Goal: Information Seeking & Learning: Learn about a topic

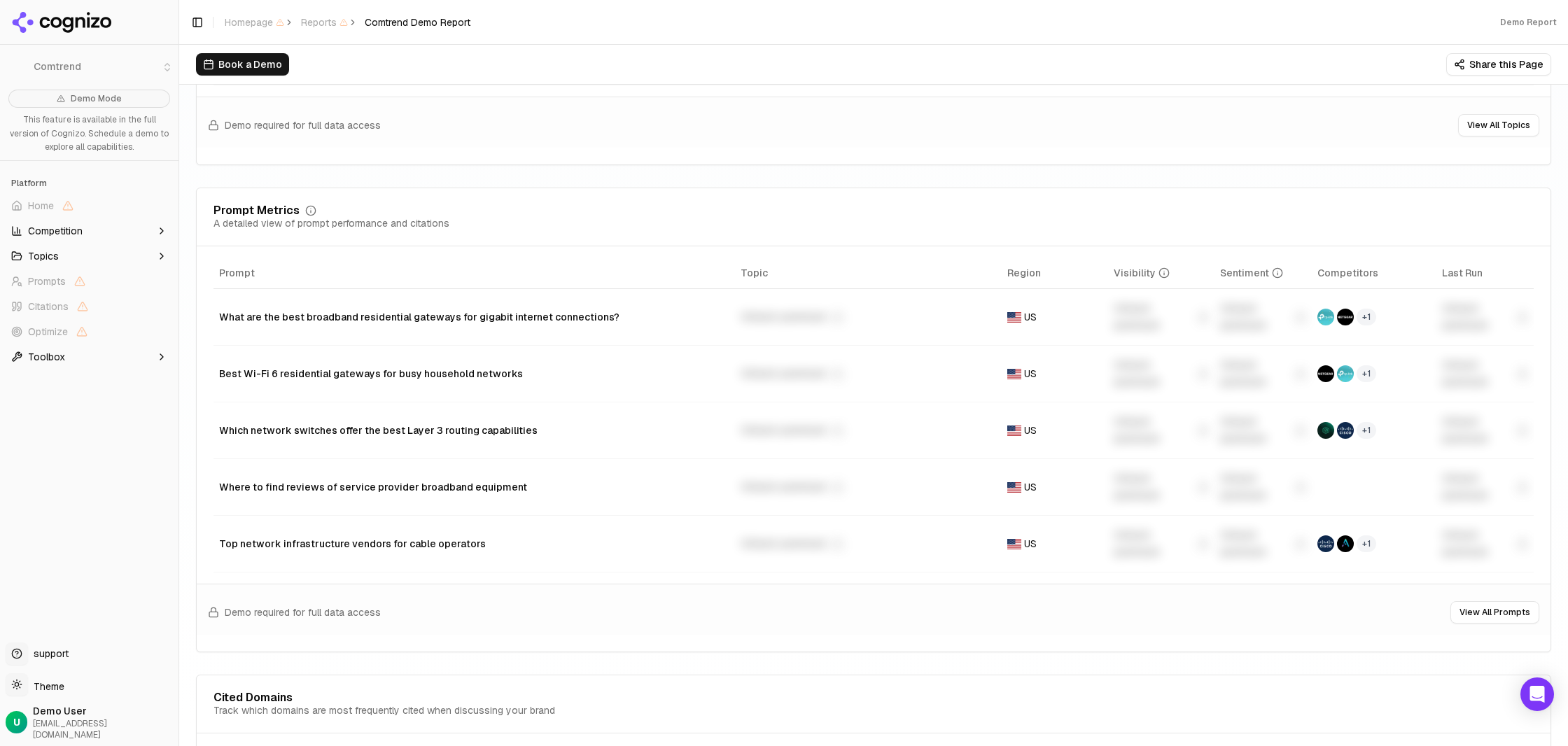
scroll to position [976, 0]
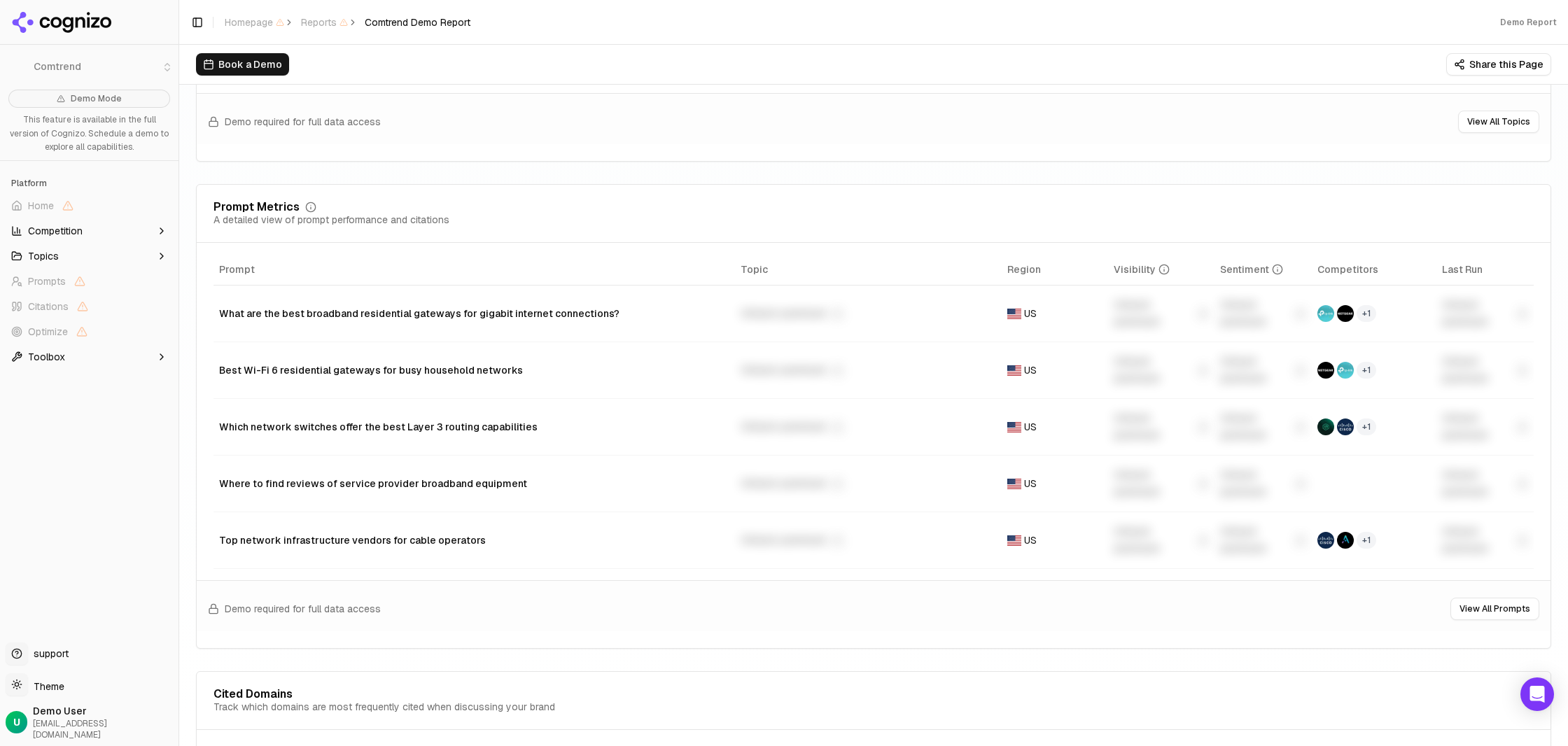
click at [159, 356] on icon "button" at bounding box center [161, 356] width 11 height 11
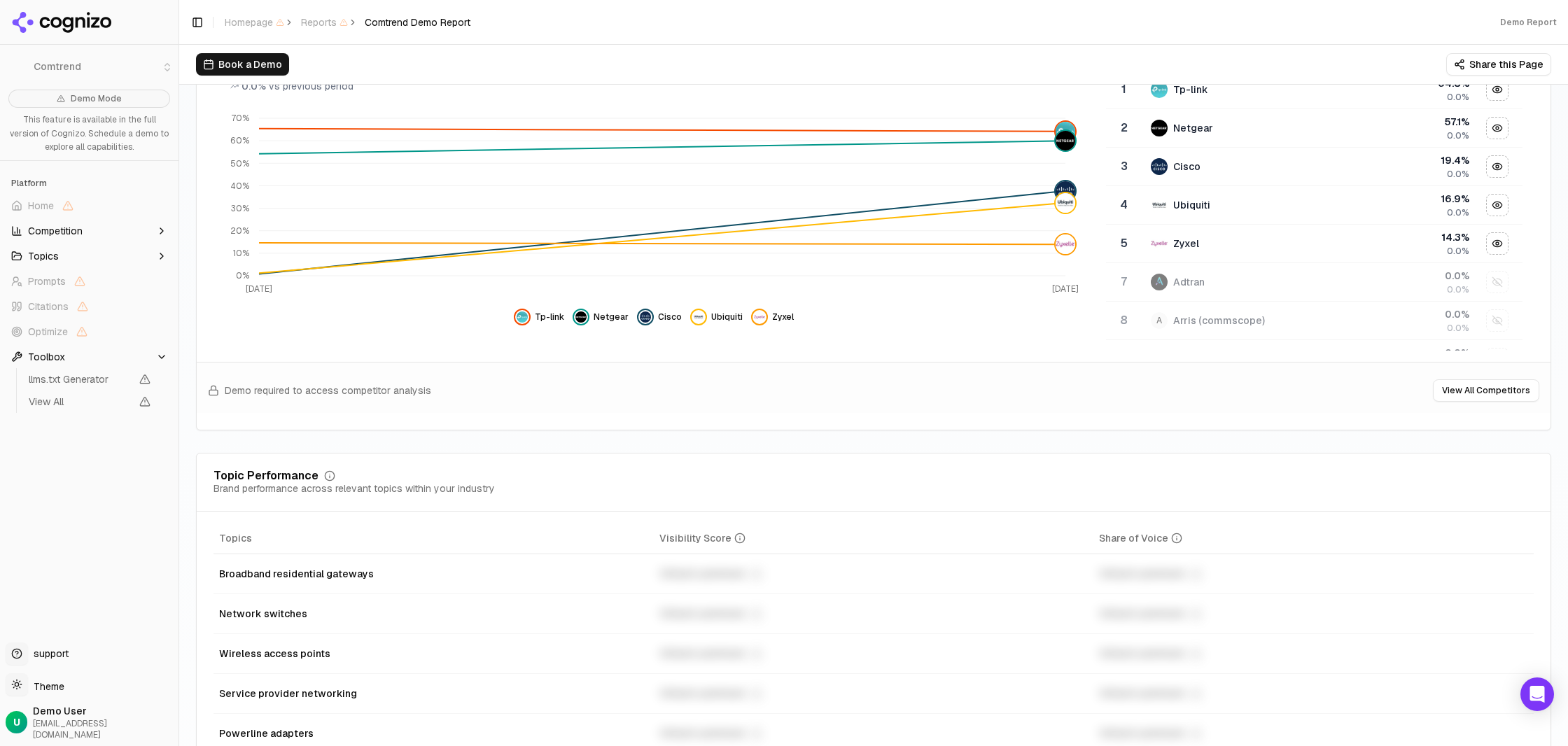
scroll to position [438, 0]
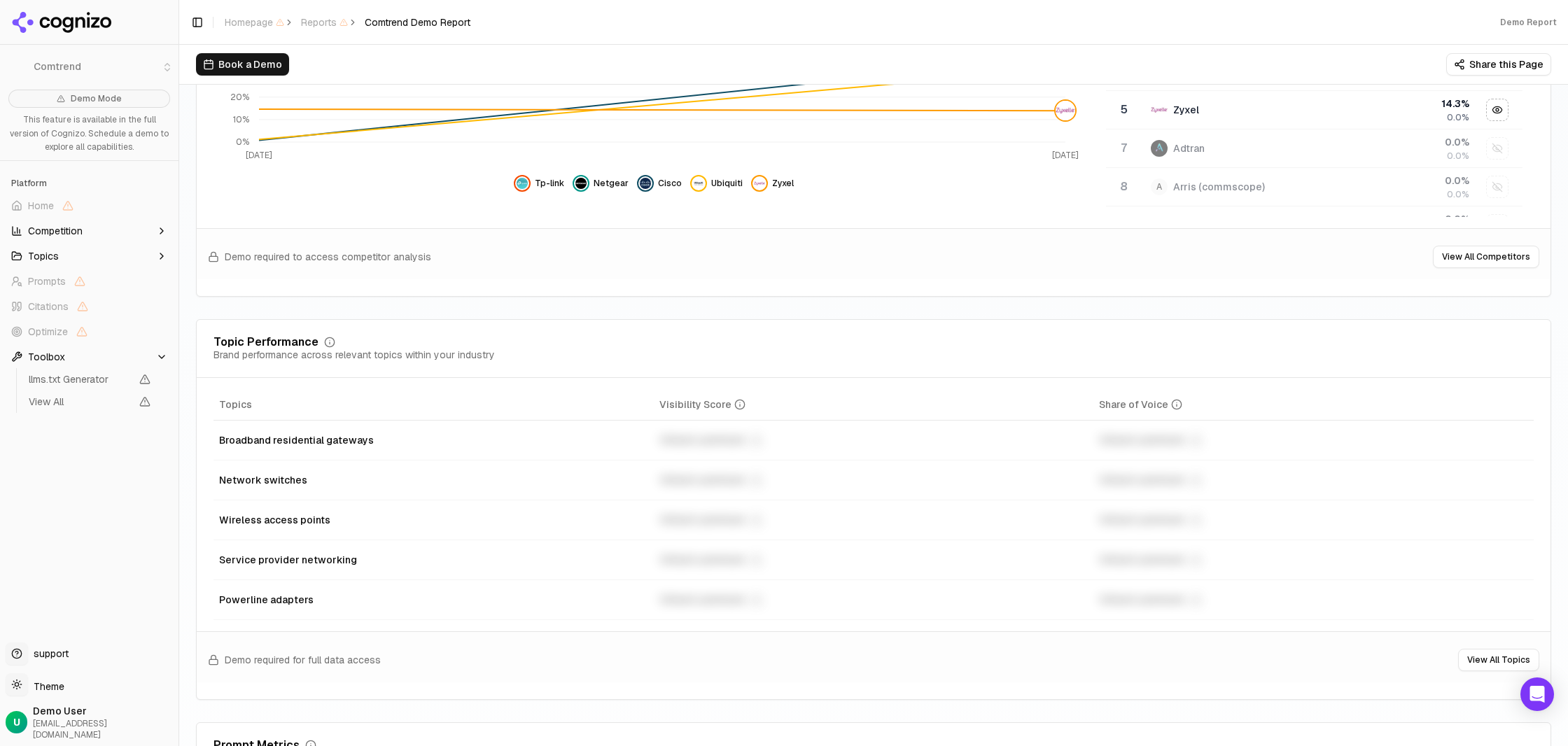
click at [77, 18] on icon at bounding box center [61, 22] width 102 height 21
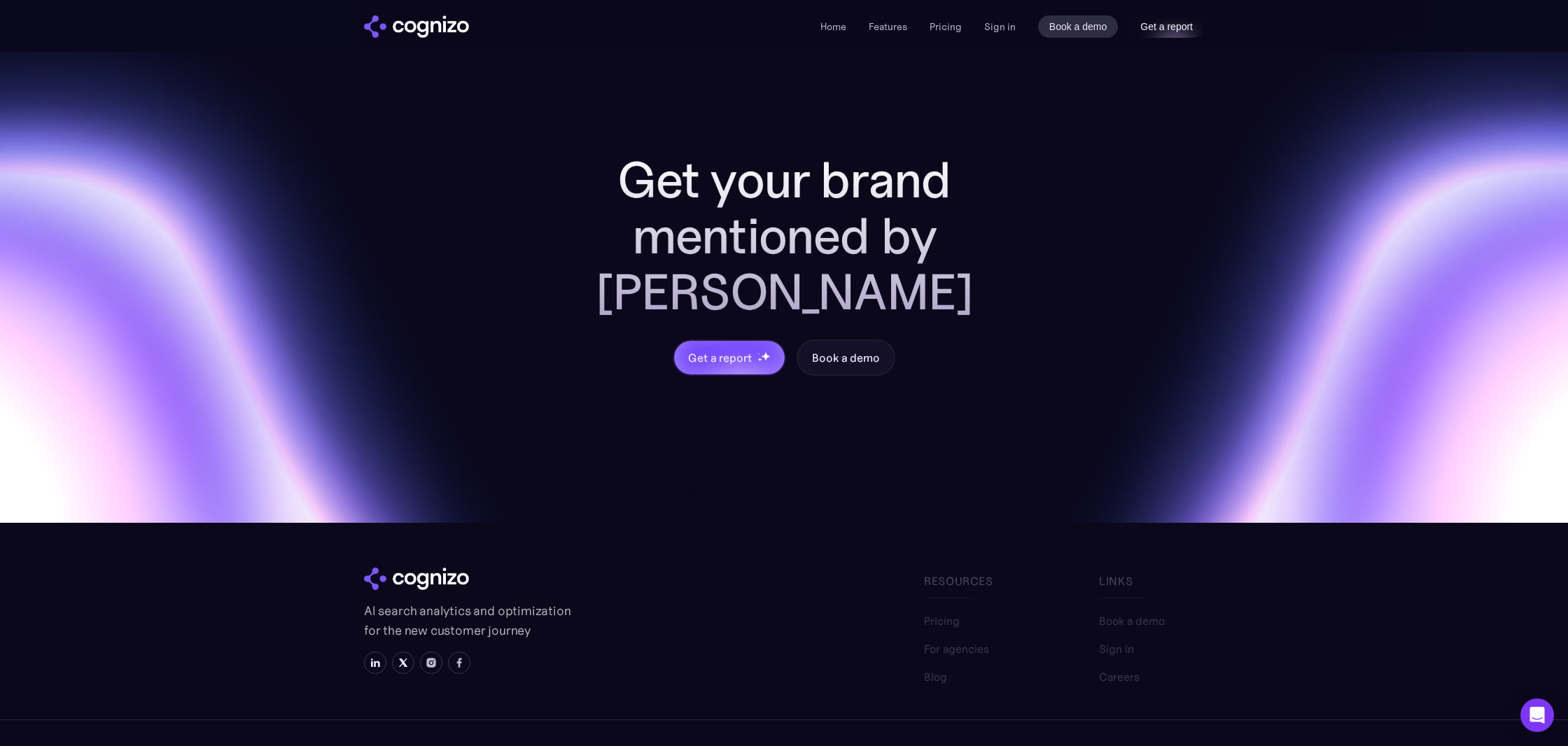
scroll to position [5419, 0]
click at [930, 31] on ul "Home Features Pricing Book a demo Get a report" at bounding box center [891, 27] width 141 height 17
click at [944, 24] on link "Pricing" at bounding box center [945, 26] width 32 height 13
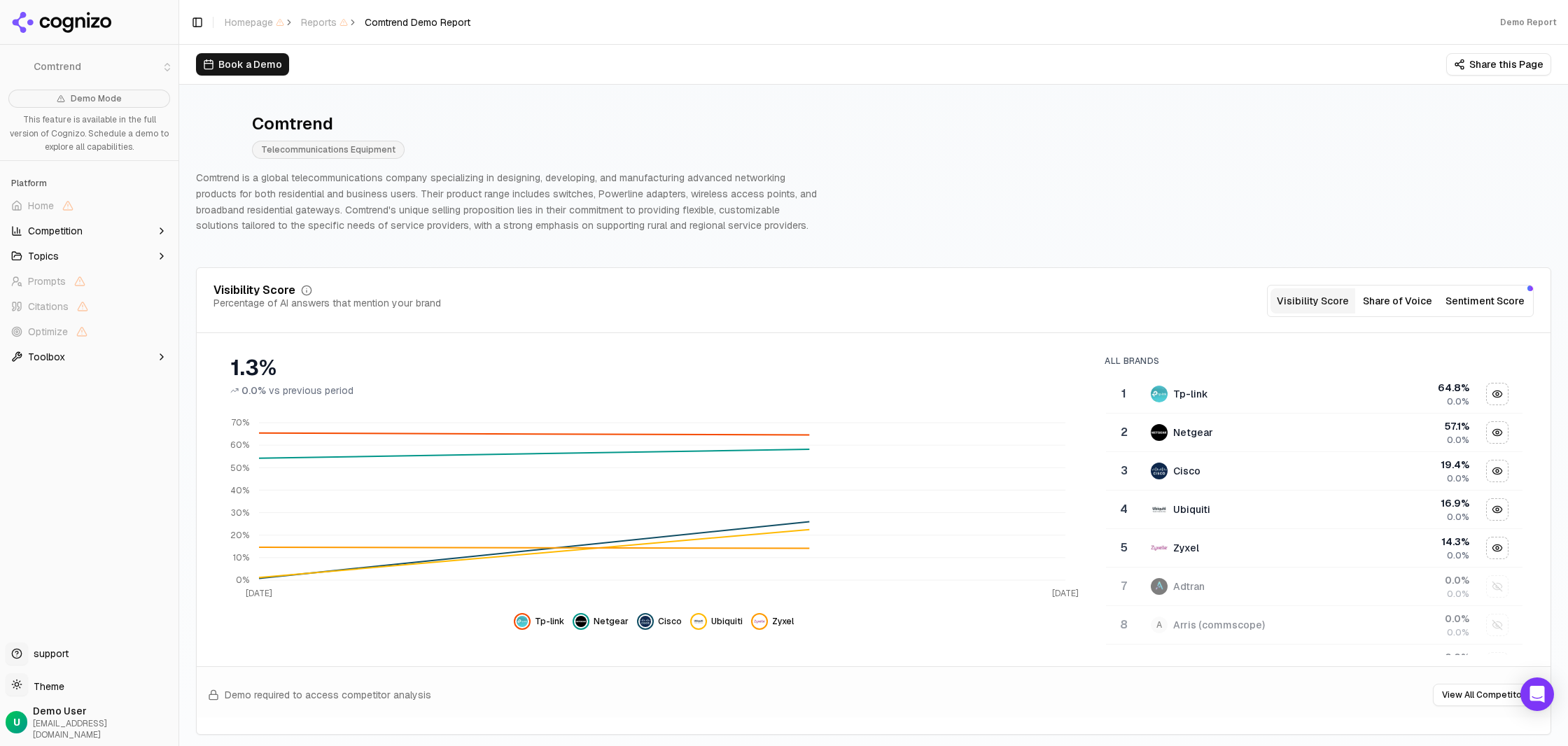
scroll to position [12, 0]
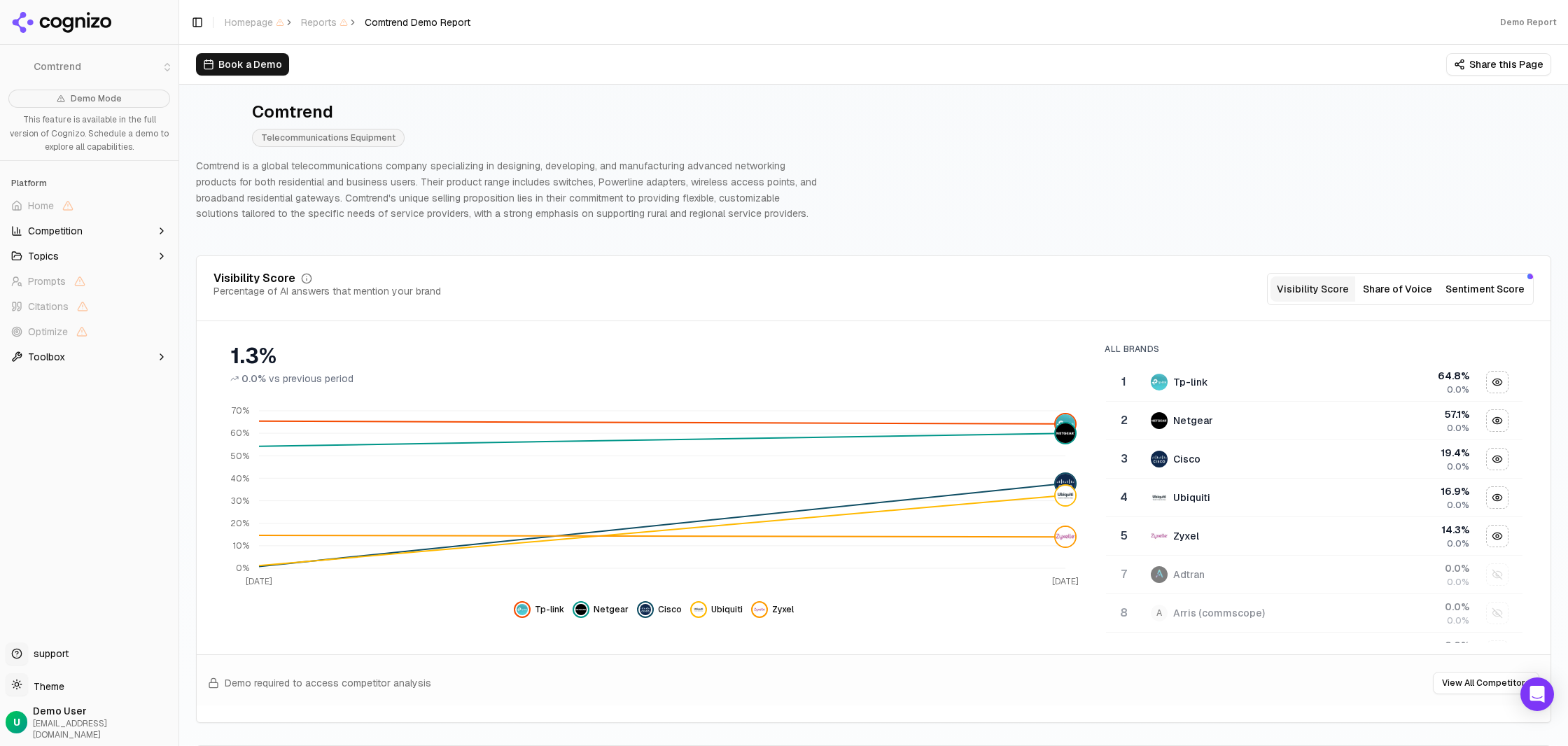
click at [86, 29] on icon at bounding box center [61, 22] width 102 height 21
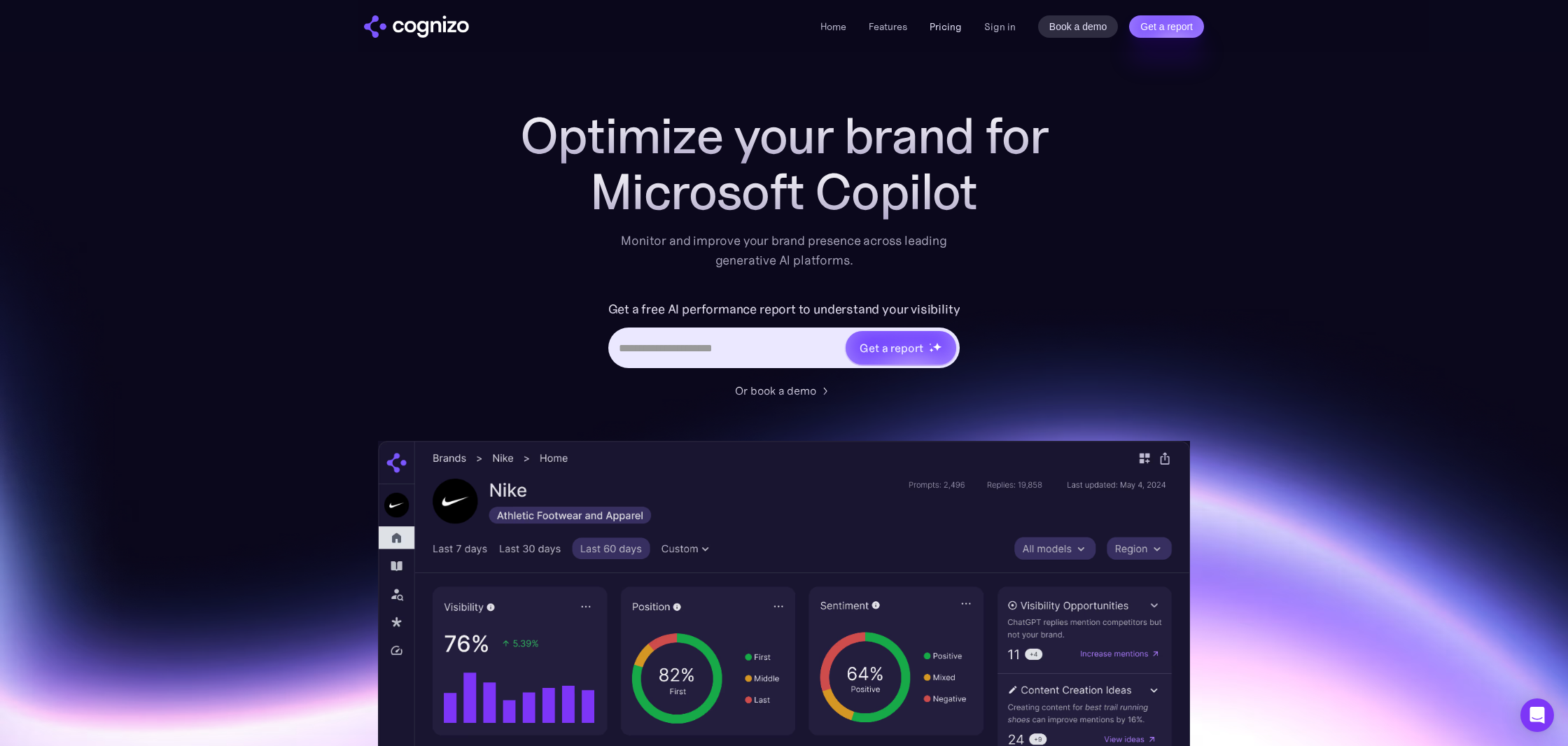
click at [951, 23] on link "Pricing" at bounding box center [945, 26] width 32 height 13
